Goal: Task Accomplishment & Management: Manage account settings

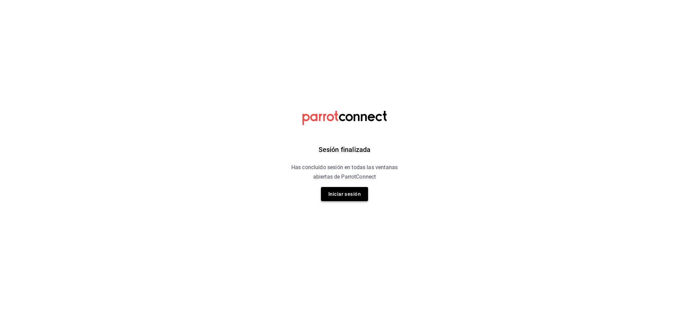
click at [335, 194] on button "Iniciar sesión" at bounding box center [344, 194] width 47 height 14
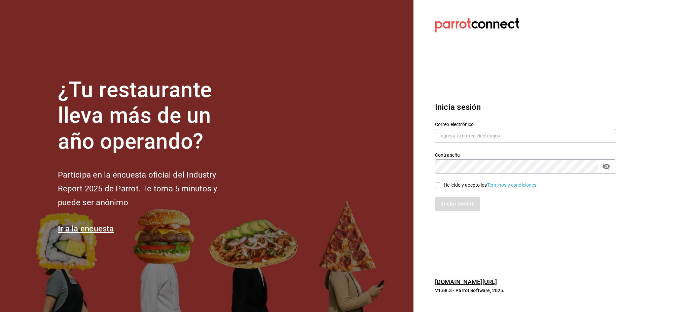
click at [454, 128] on div "Correo electrónico" at bounding box center [525, 132] width 181 height 23
click at [458, 135] on input "text" at bounding box center [525, 136] width 181 height 14
type input "irvmgm@gmail.com"
click at [438, 185] on input "He leído y acepto los Términos y condiciones." at bounding box center [438, 185] width 6 height 6
checkbox input "true"
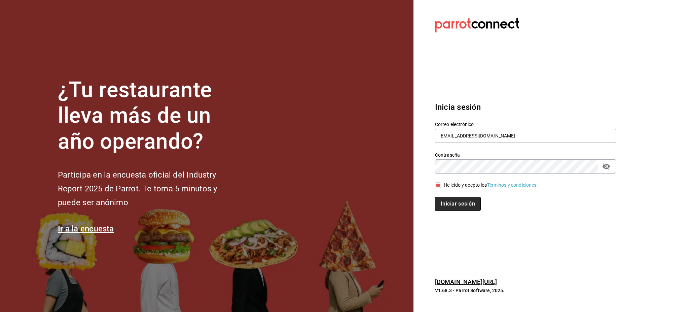
click at [451, 198] on button "Iniciar sesión" at bounding box center [458, 204] width 46 height 14
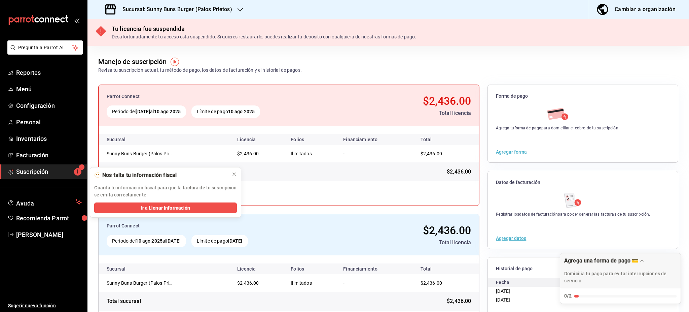
click at [187, 13] on h3 "Sucursal: Sunny Buns Burger (Palos Prietos)" at bounding box center [174, 9] width 115 height 8
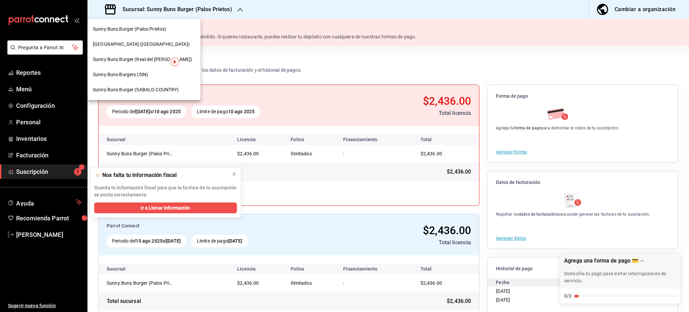
click at [154, 85] on div "Sunny Buns Burger (SABALO COUNTRY)" at bounding box center [144, 89] width 113 height 15
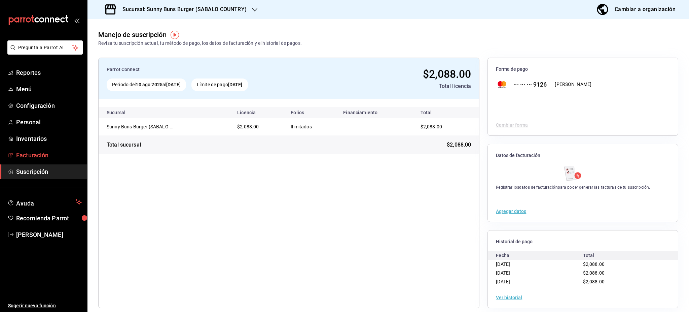
click at [37, 157] on span "Facturación" at bounding box center [49, 154] width 66 height 9
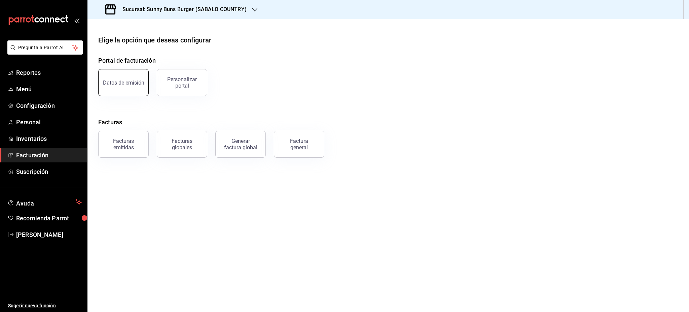
click at [122, 84] on div "Datos de emisión" at bounding box center [123, 82] width 41 height 6
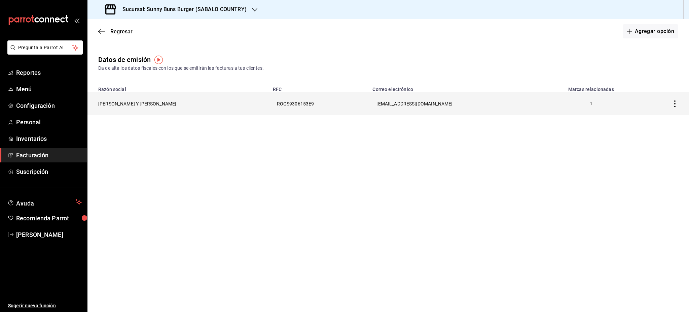
click at [672, 101] on icon "button" at bounding box center [675, 103] width 7 height 7
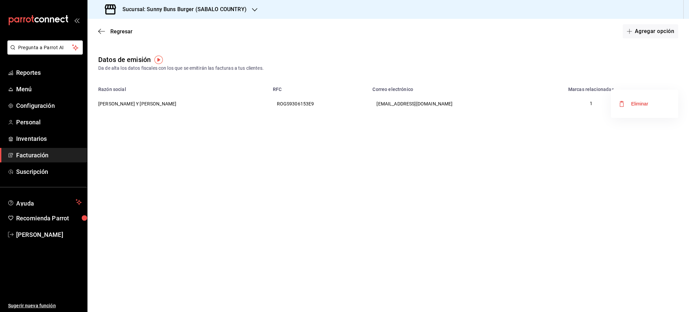
drag, startPoint x: 561, startPoint y: 165, endPoint x: 556, endPoint y: 164, distance: 4.3
click at [558, 166] on div at bounding box center [344, 156] width 689 height 312
click at [112, 32] on span "Regresar" at bounding box center [121, 31] width 22 height 6
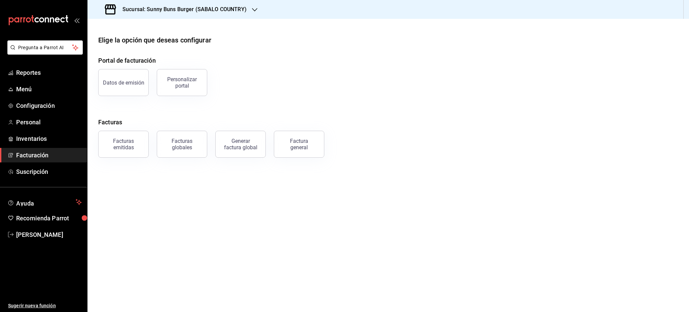
click at [157, 4] on div "Sucursal: Sunny Buns Burger (SABALO COUNTRY)" at bounding box center [176, 9] width 167 height 19
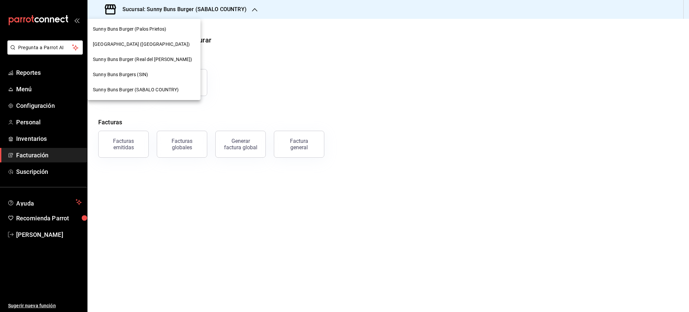
click at [134, 57] on span "Sunny Buns Burger (Real del [PERSON_NAME])" at bounding box center [143, 59] width 100 height 7
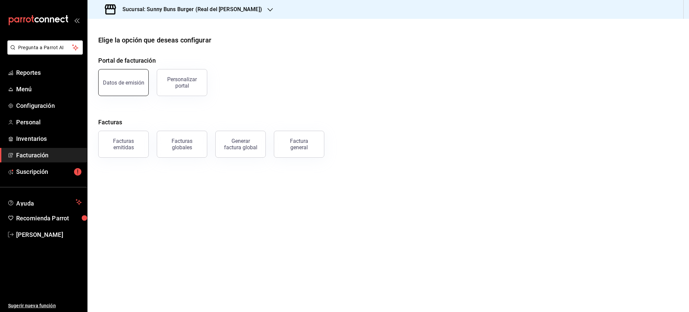
click at [113, 79] on div "Datos de emisión" at bounding box center [123, 82] width 41 height 6
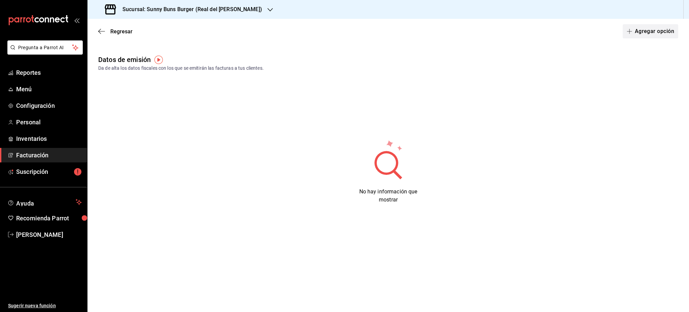
click at [664, 31] on button "Agregar opción" at bounding box center [651, 31] width 56 height 14
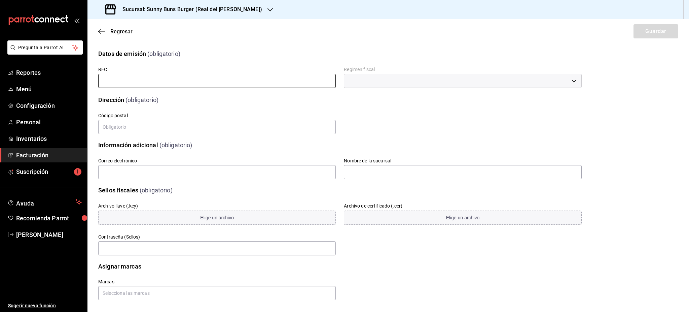
click at [193, 78] on input "text" at bounding box center [217, 81] width 238 height 14
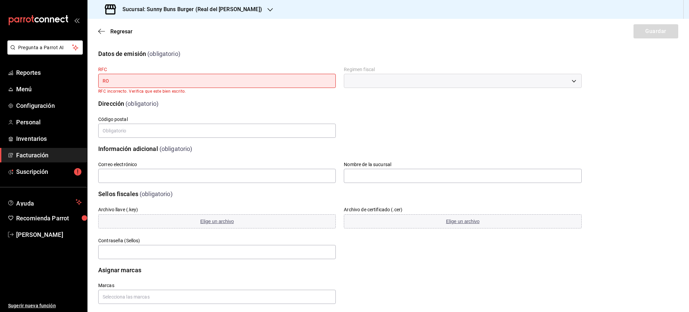
type input "R"
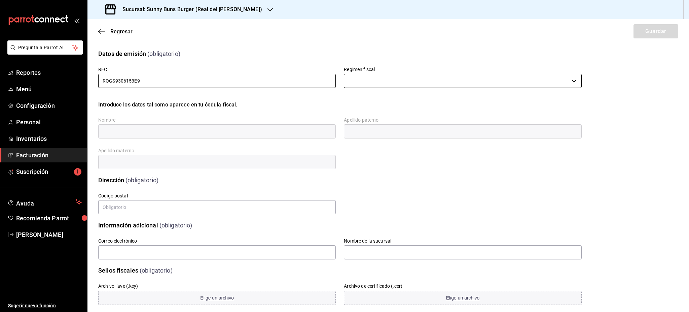
type input "ROGS9306153E9"
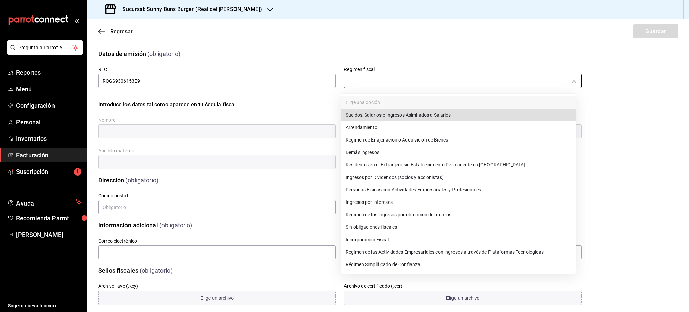
click at [372, 81] on body "Pregunta a Parrot AI Reportes Menú Configuración Personal Inventarios Facturaci…" at bounding box center [344, 156] width 689 height 312
click at [376, 265] on li "Régimen Simplificado de Confianza" at bounding box center [459, 264] width 234 height 12
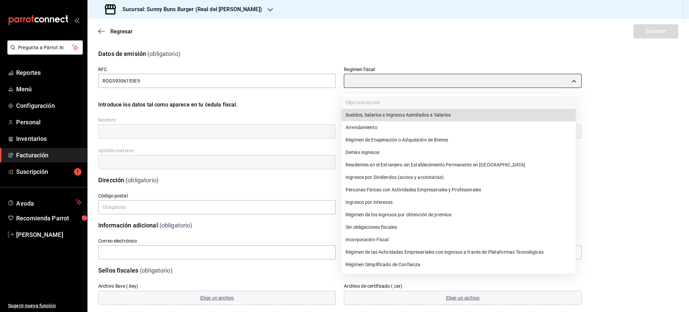
type input "626"
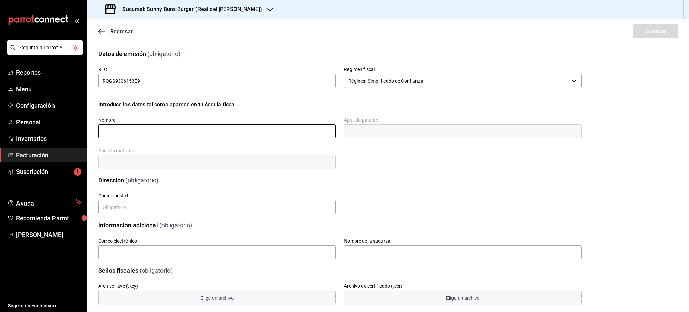
click at [151, 134] on input "text" at bounding box center [217, 131] width 238 height 14
type input "S"
type input "[PERSON_NAME]"
click at [424, 131] on input "text" at bounding box center [463, 131] width 238 height 14
type input "[PERSON_NAME]"
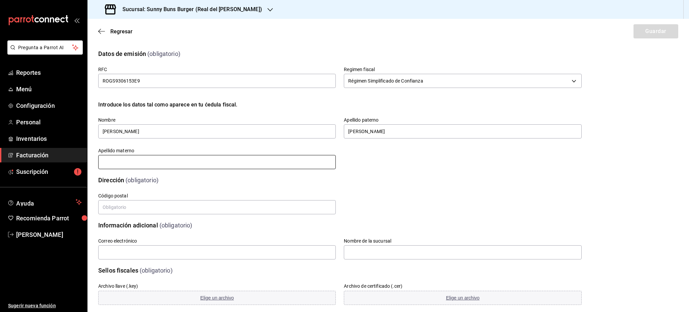
click at [303, 160] on input "text" at bounding box center [217, 162] width 238 height 14
type input "[PERSON_NAME]"
click at [227, 209] on input "text" at bounding box center [217, 207] width 238 height 14
type input "82010"
click at [164, 248] on input "text" at bounding box center [217, 252] width 238 height 14
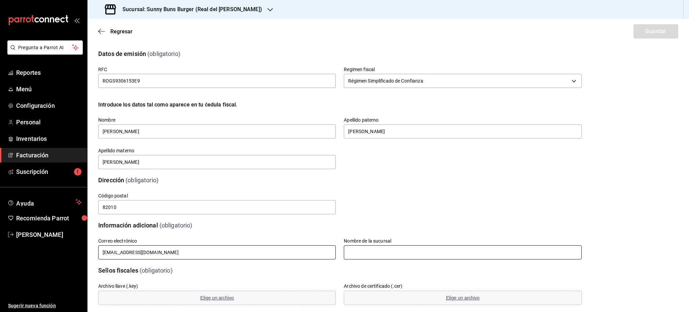
type input "[EMAIL_ADDRESS][DOMAIN_NAME]"
click at [374, 250] on input "text" at bounding box center [463, 252] width 238 height 14
type input "Real del [PERSON_NAME]"
click at [124, 31] on span "Regresar" at bounding box center [121, 31] width 22 height 6
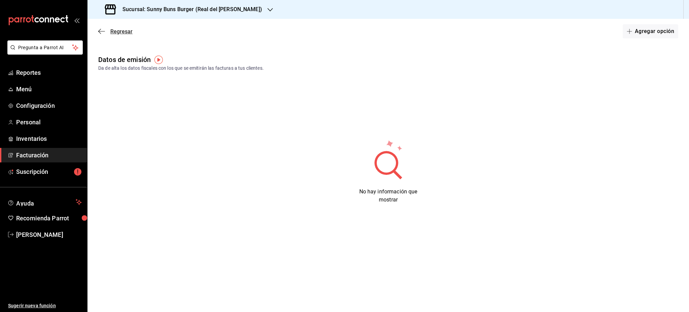
click at [123, 32] on span "Regresar" at bounding box center [121, 31] width 22 height 6
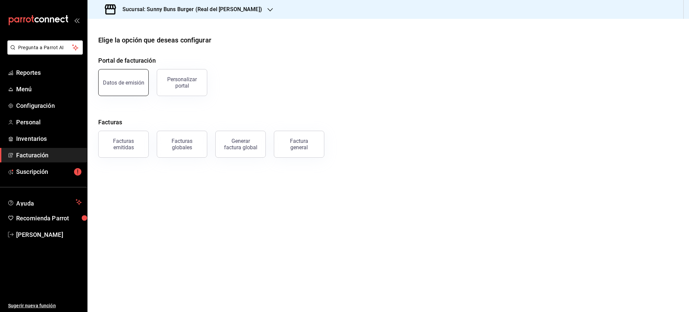
click at [136, 84] on div "Datos de emisión" at bounding box center [123, 82] width 41 height 6
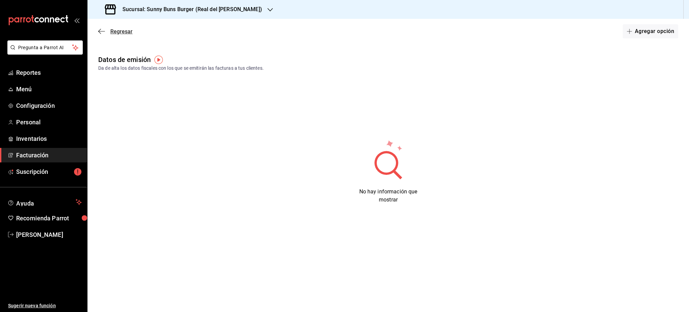
click at [116, 34] on span "Regresar" at bounding box center [121, 31] width 22 height 6
